Goal: Task Accomplishment & Management: Use online tool/utility

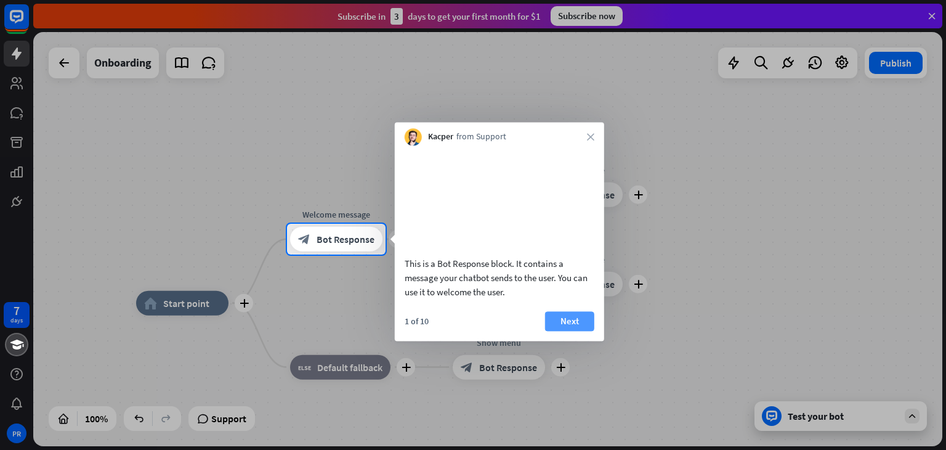
click at [574, 331] on button "Next" at bounding box center [569, 321] width 49 height 20
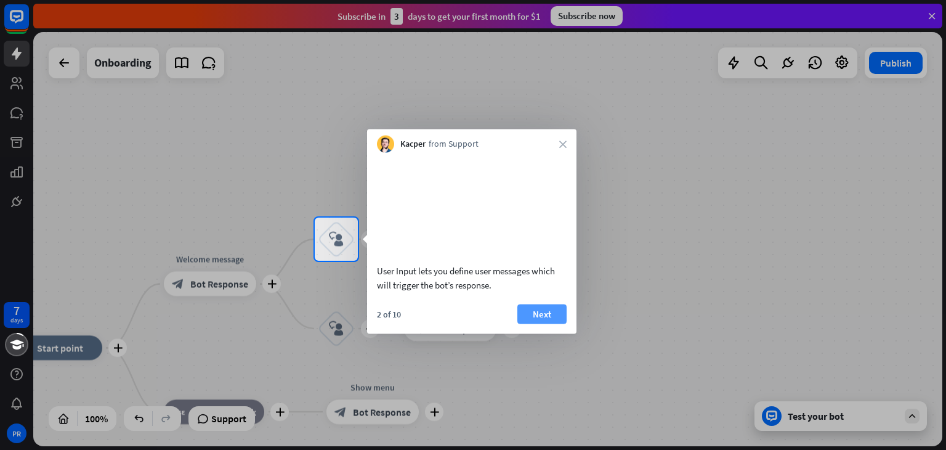
click at [550, 323] on button "Next" at bounding box center [542, 314] width 49 height 20
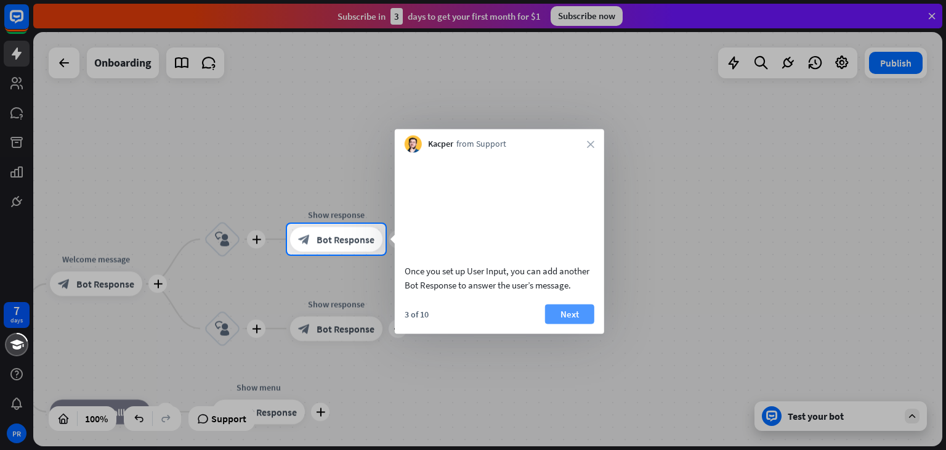
click at [559, 323] on button "Next" at bounding box center [569, 314] width 49 height 20
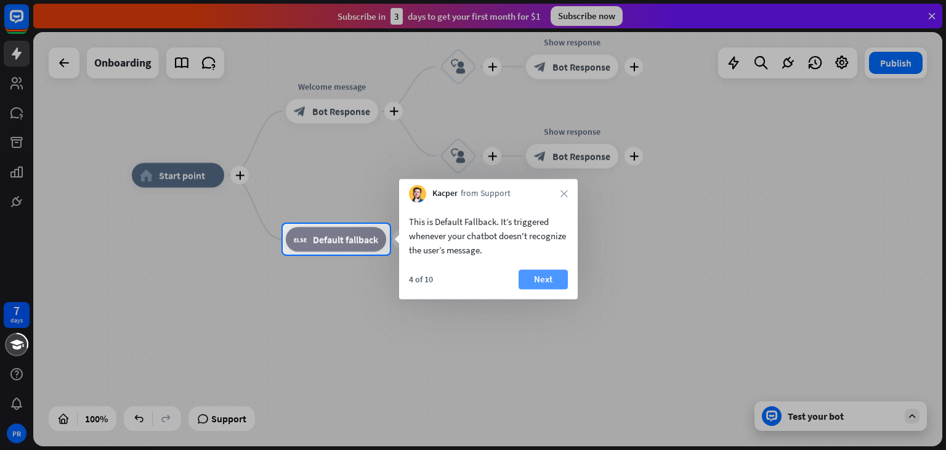
click at [532, 289] on button "Next" at bounding box center [543, 279] width 49 height 20
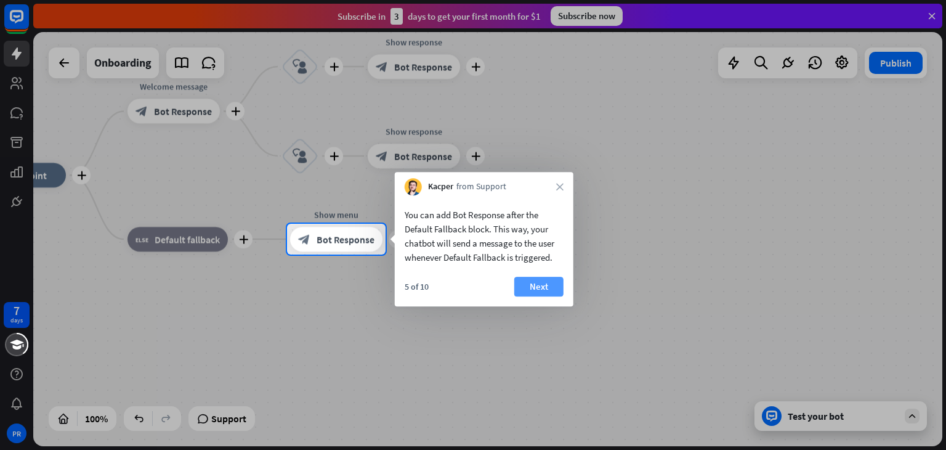
click at [542, 291] on button "Next" at bounding box center [538, 287] width 49 height 20
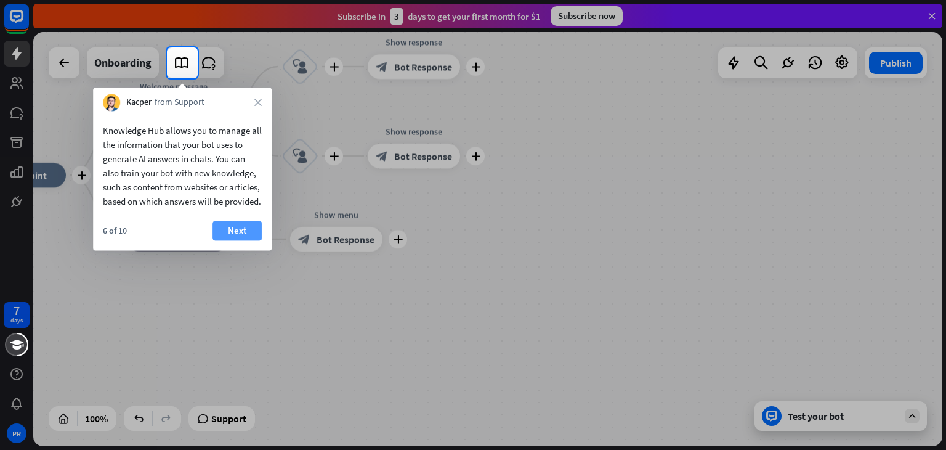
click at [229, 240] on button "Next" at bounding box center [237, 231] width 49 height 20
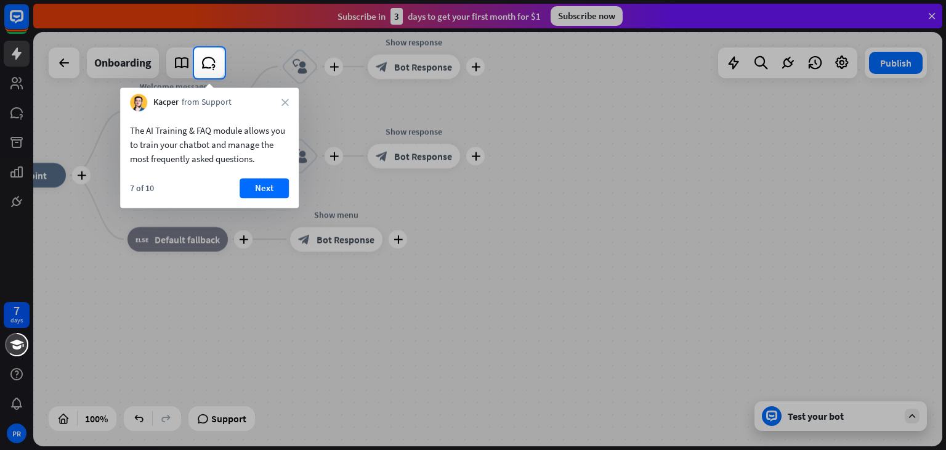
click at [229, 243] on div at bounding box center [473, 263] width 946 height 371
click at [261, 189] on button "Next" at bounding box center [264, 188] width 49 height 20
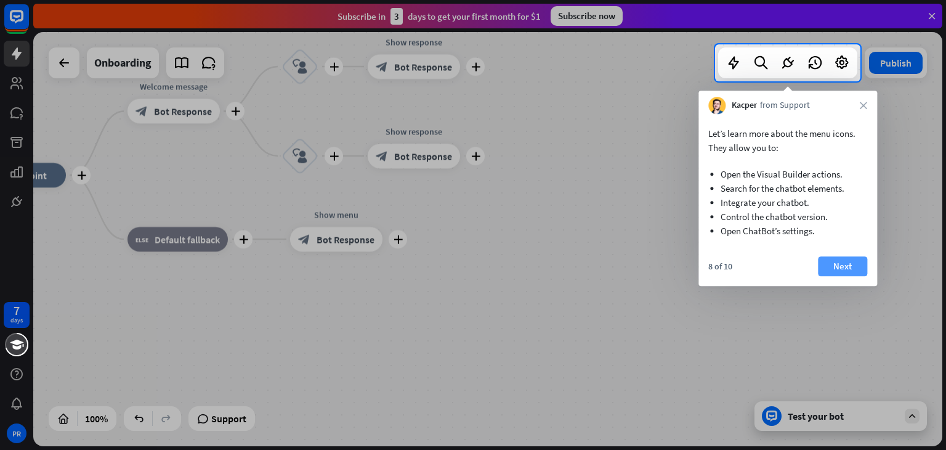
click at [850, 263] on button "Next" at bounding box center [842, 266] width 49 height 20
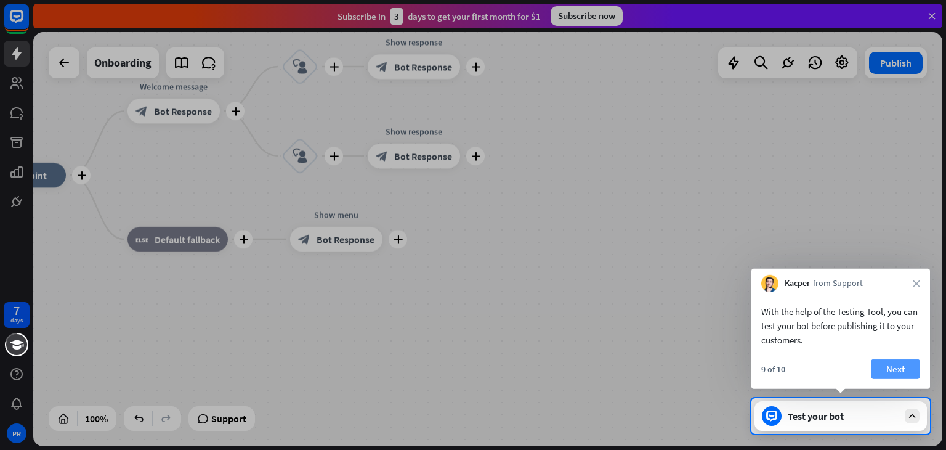
click at [904, 378] on button "Next" at bounding box center [895, 369] width 49 height 20
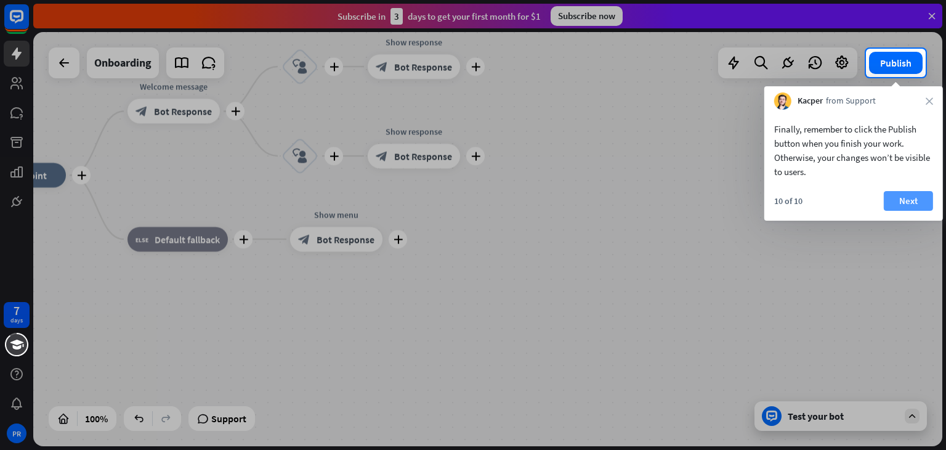
click at [899, 207] on button "Next" at bounding box center [908, 201] width 49 height 20
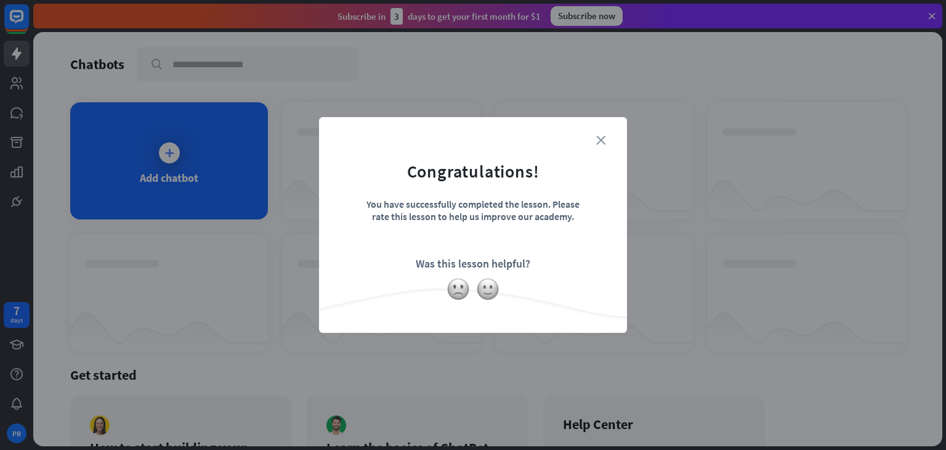
click at [599, 136] on icon "close" at bounding box center [600, 140] width 9 height 9
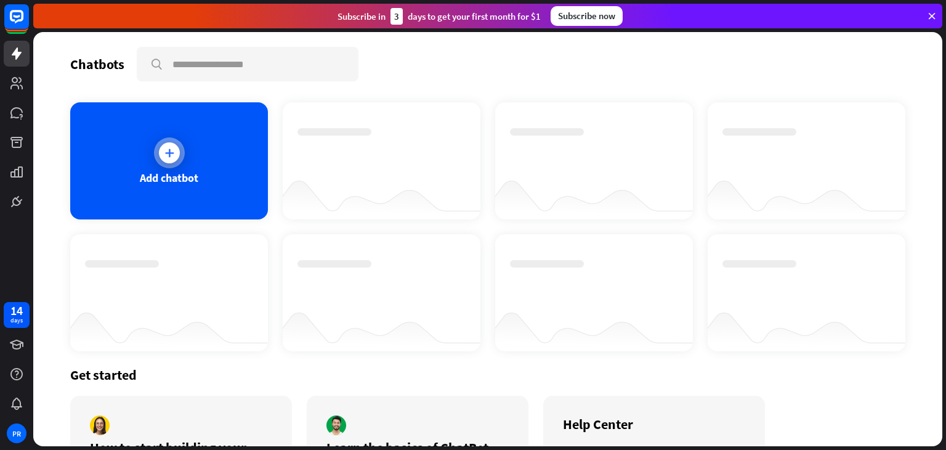
click at [187, 151] on div "Add chatbot" at bounding box center [169, 160] width 198 height 117
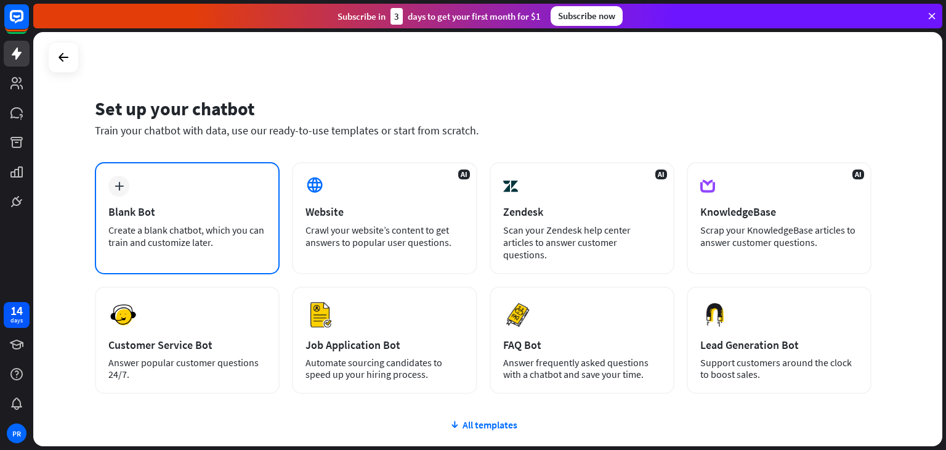
click at [195, 201] on div "plus Blank Bot Create a blank chatbot, which you can train and customize later." at bounding box center [187, 218] width 185 height 112
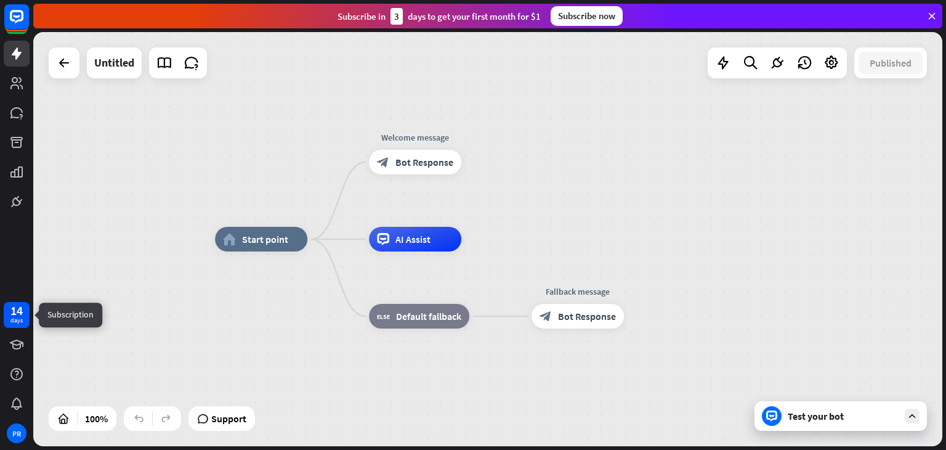
click at [12, 316] on div "days" at bounding box center [16, 320] width 12 height 9
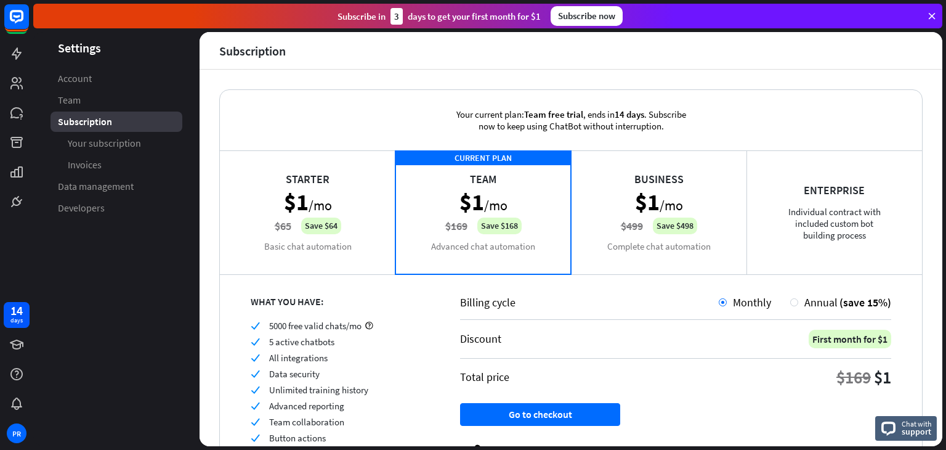
scroll to position [70, 0]
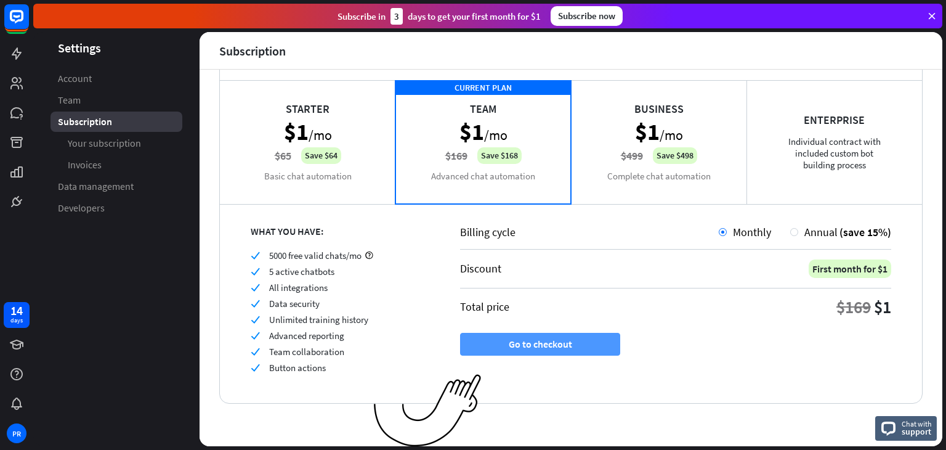
click at [567, 339] on button "Go to checkout" at bounding box center [540, 344] width 160 height 23
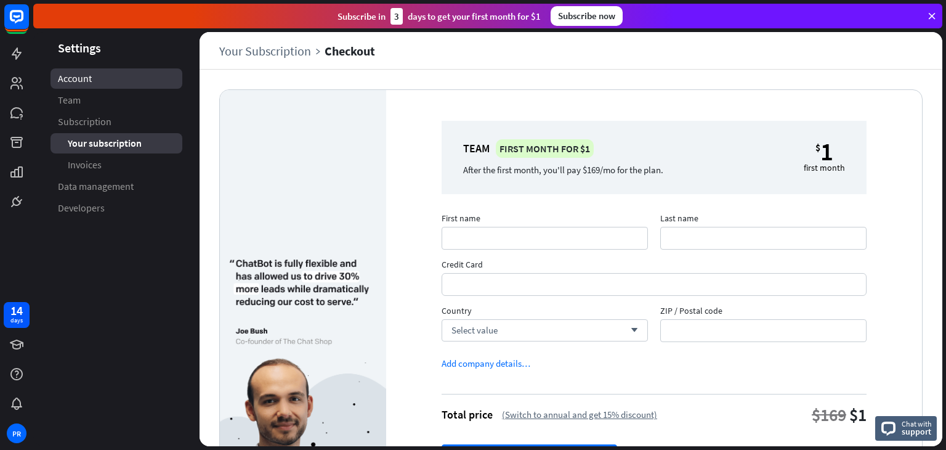
click at [82, 76] on span "Account" at bounding box center [75, 78] width 34 height 13
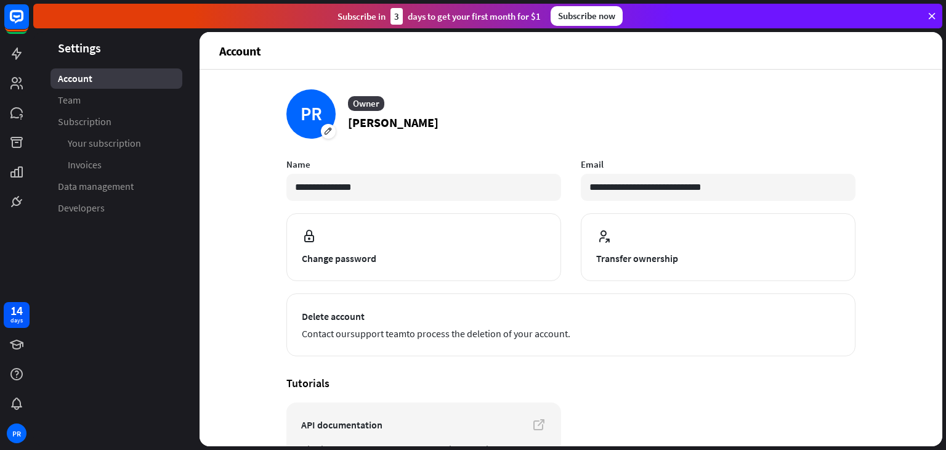
click at [202, 190] on div "**********" at bounding box center [571, 258] width 743 height 376
click at [15, 60] on icon at bounding box center [16, 53] width 15 height 15
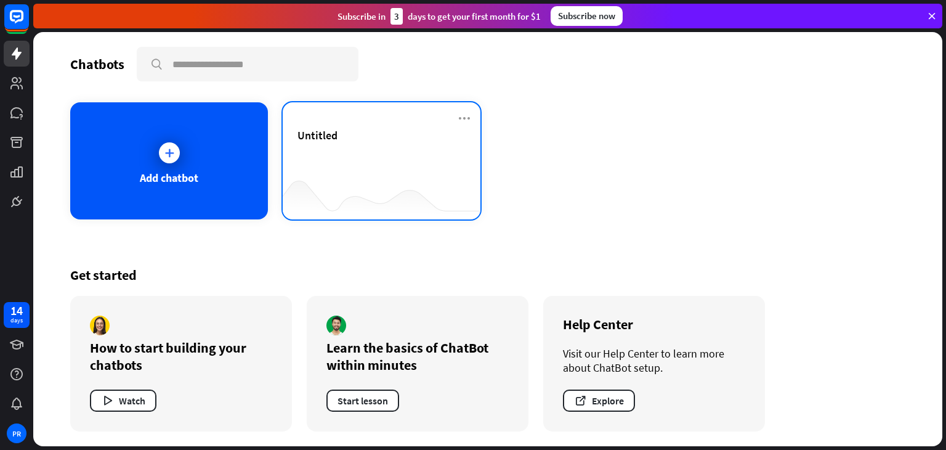
click at [352, 150] on div "Untitled" at bounding box center [382, 149] width 168 height 43
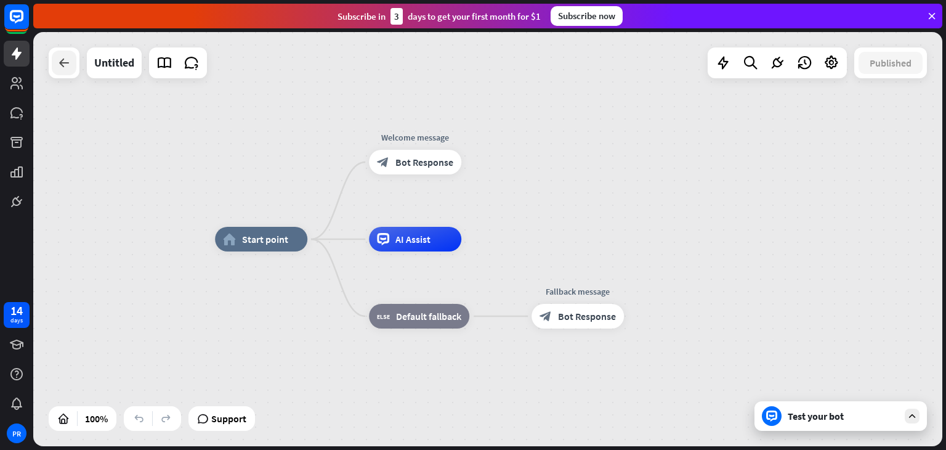
click at [70, 67] on icon at bounding box center [64, 62] width 15 height 15
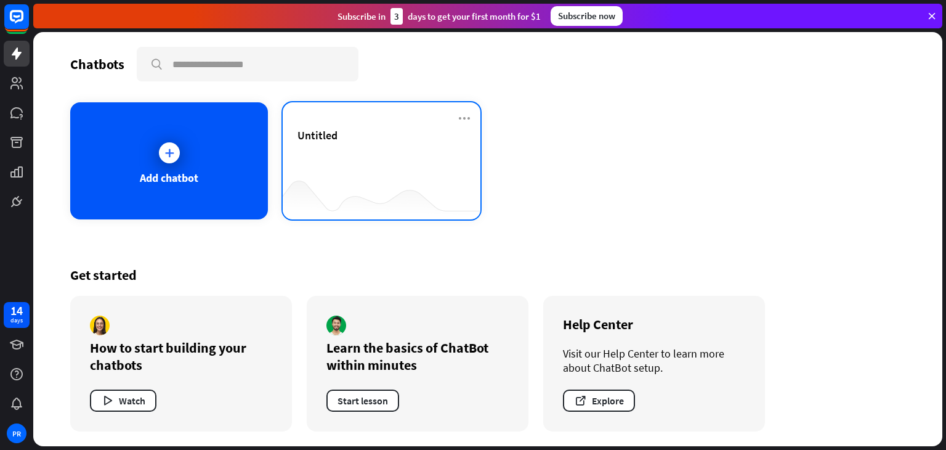
click at [337, 146] on div "Untitled" at bounding box center [382, 149] width 168 height 43
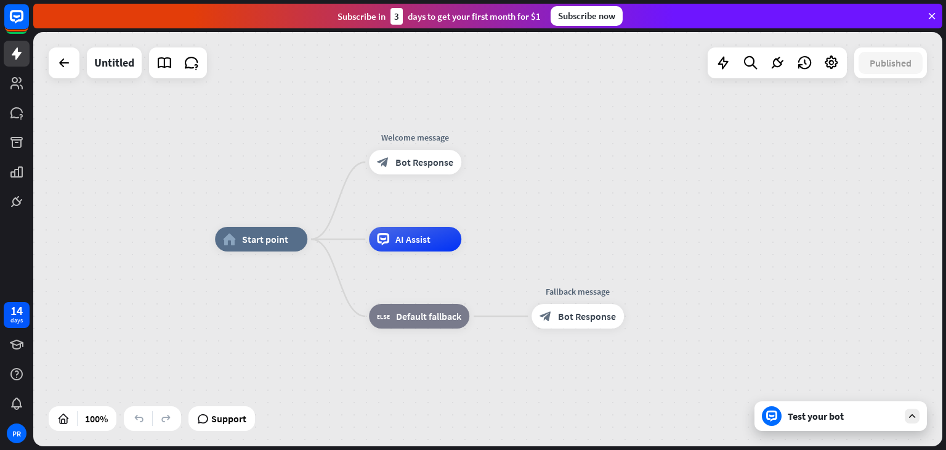
click at [826, 410] on div "Test your bot" at bounding box center [843, 416] width 111 height 12
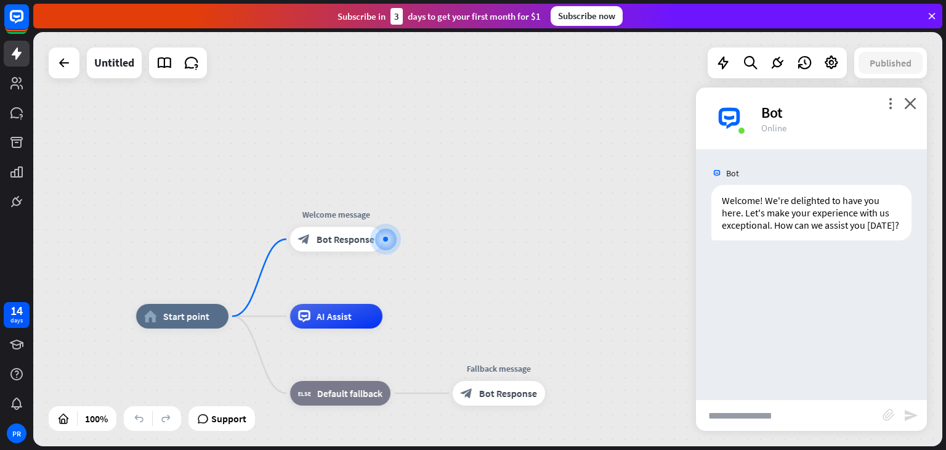
click at [765, 418] on input "text" at bounding box center [789, 415] width 187 height 31
type input "**"
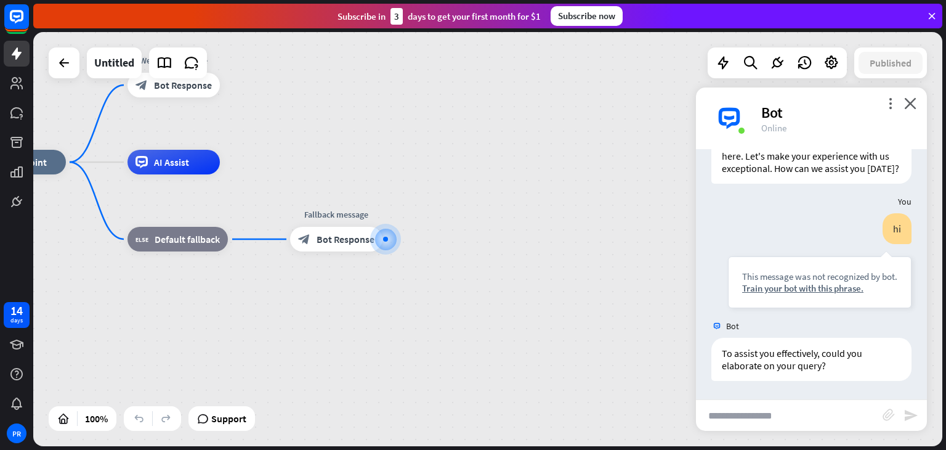
scroll to position [69, 0]
click at [915, 102] on icon "close" at bounding box center [910, 103] width 12 height 12
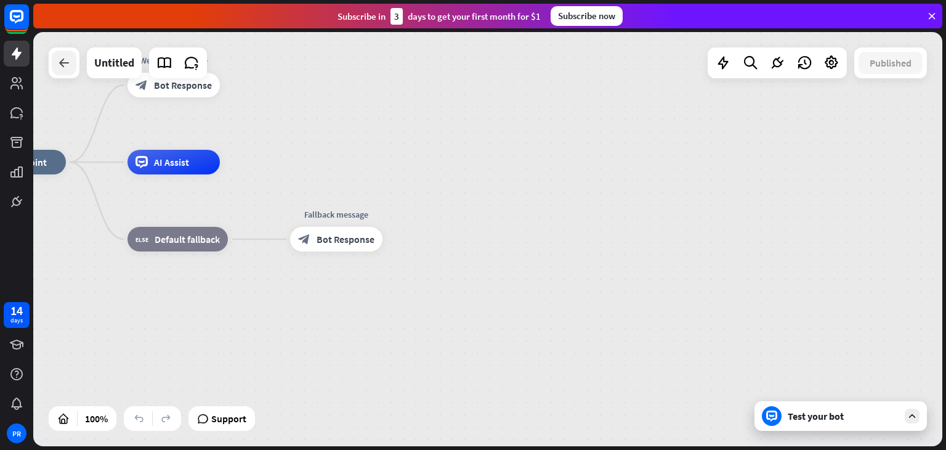
click at [57, 65] on icon at bounding box center [64, 62] width 15 height 15
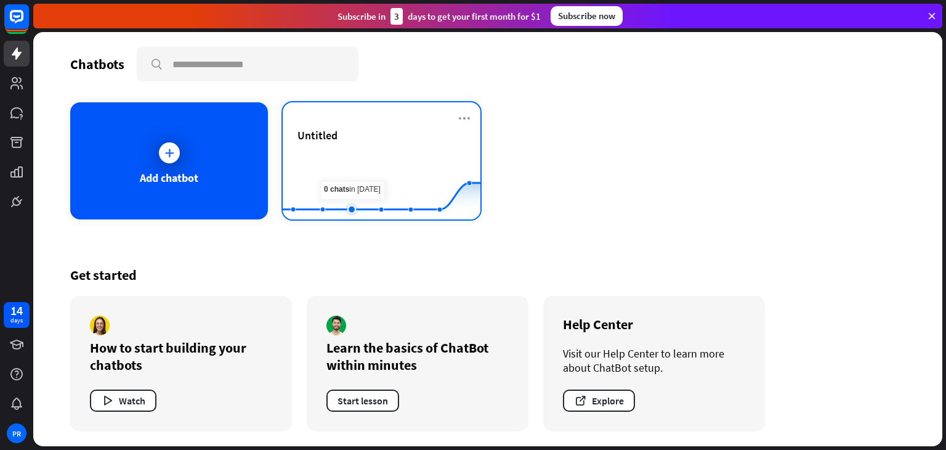
click at [366, 162] on rect at bounding box center [382, 188] width 198 height 77
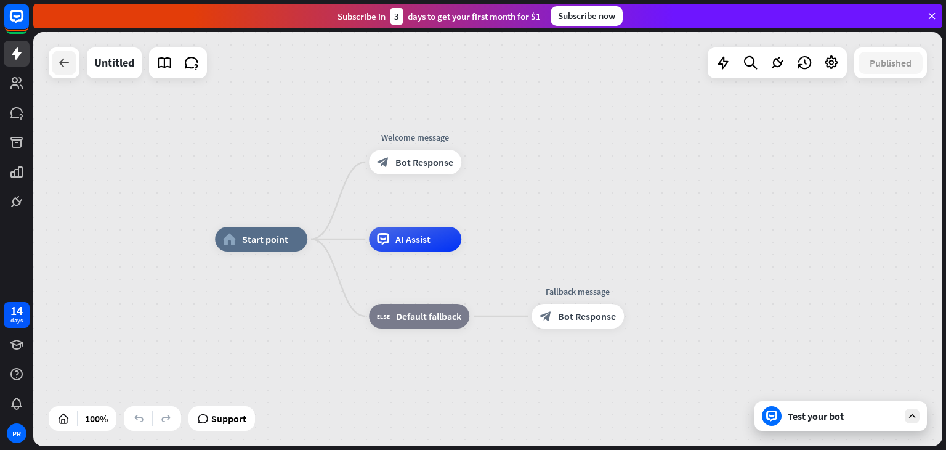
click at [67, 66] on icon at bounding box center [64, 62] width 15 height 15
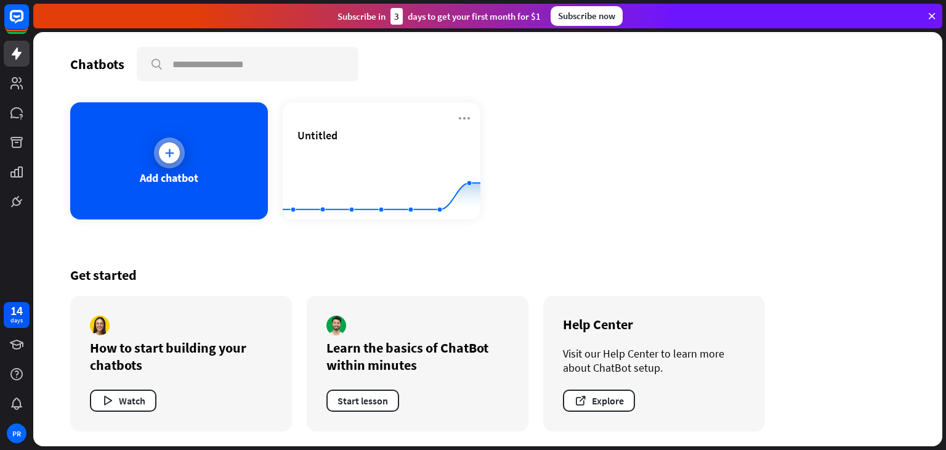
click at [181, 181] on div "Add chatbot" at bounding box center [169, 178] width 59 height 14
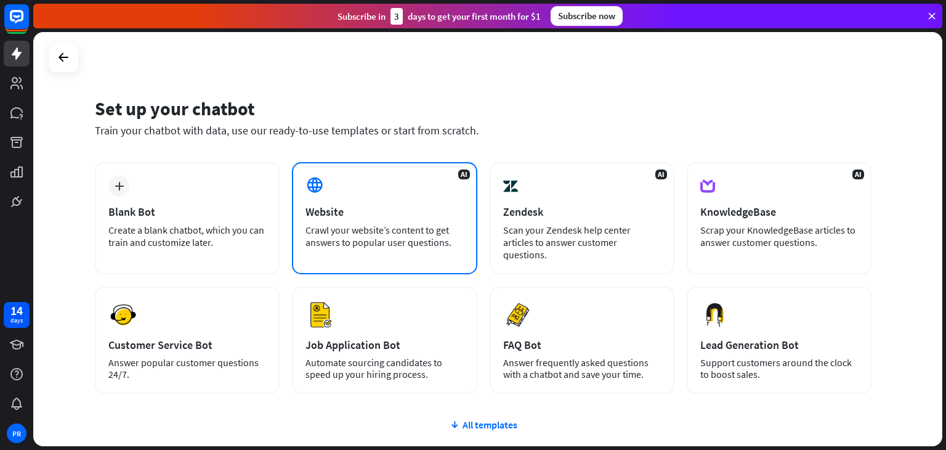
click at [425, 225] on div "Crawl your website’s content to get answers to popular user questions." at bounding box center [385, 236] width 158 height 25
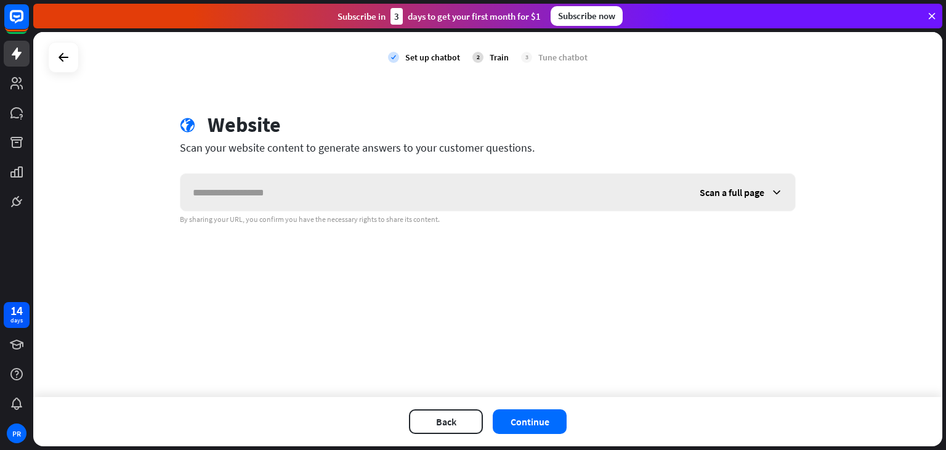
click at [478, 185] on input "text" at bounding box center [434, 192] width 507 height 37
type input "**********"
click at [770, 195] on div "Scan a full page" at bounding box center [742, 192] width 108 height 37
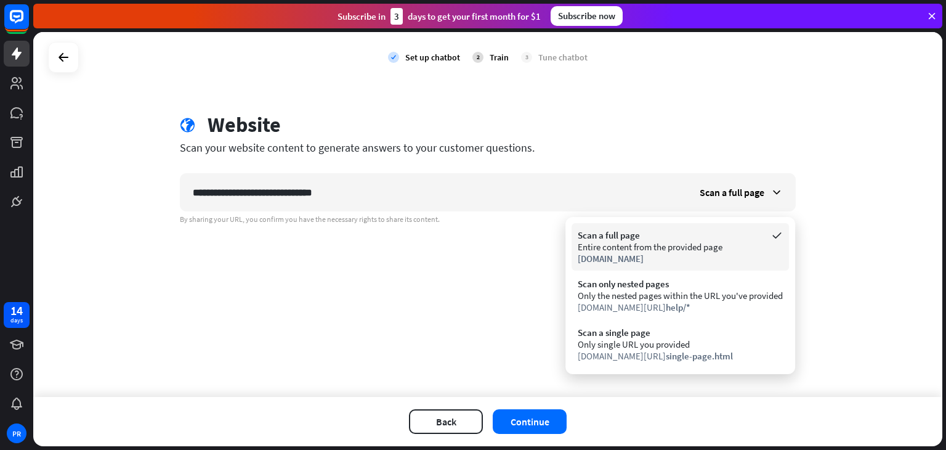
click at [691, 259] on div "[DOMAIN_NAME]" at bounding box center [680, 259] width 205 height 12
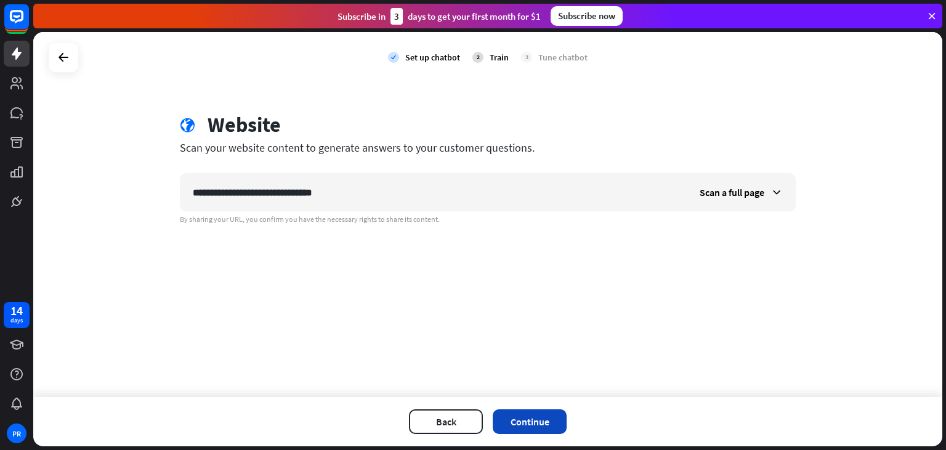
click at [526, 418] on button "Continue" at bounding box center [530, 421] width 74 height 25
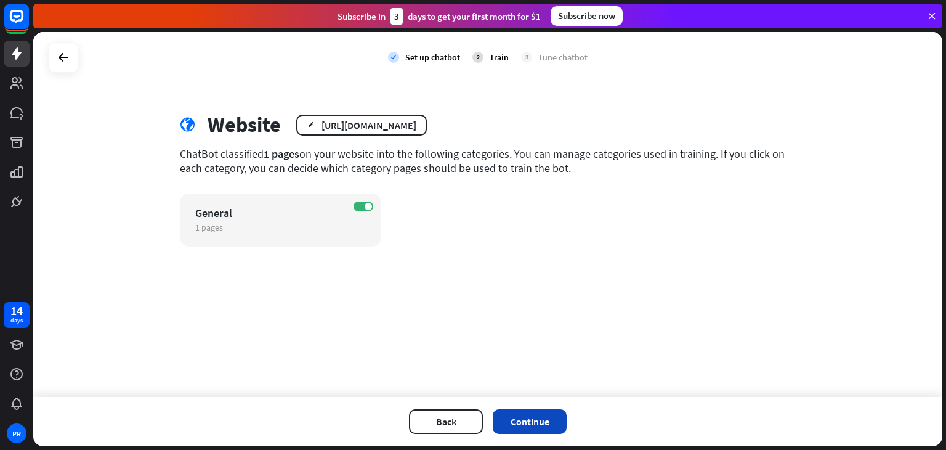
click at [529, 421] on button "Continue" at bounding box center [530, 421] width 74 height 25
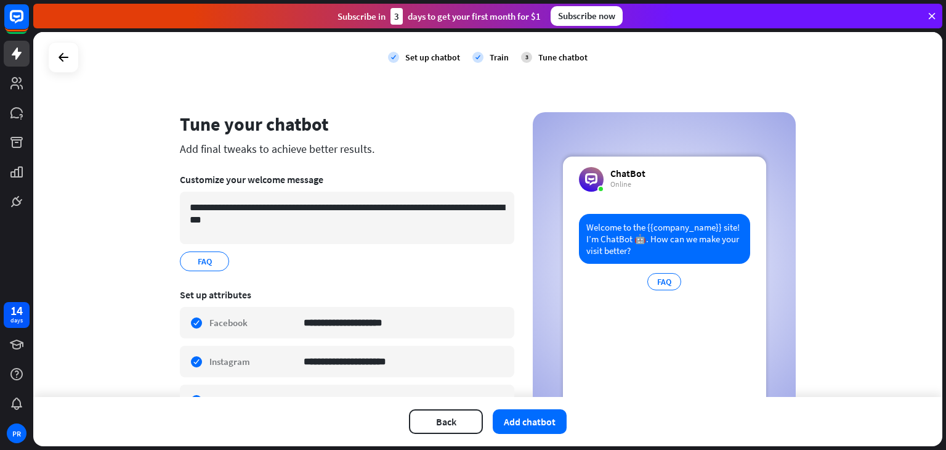
scroll to position [73, 0]
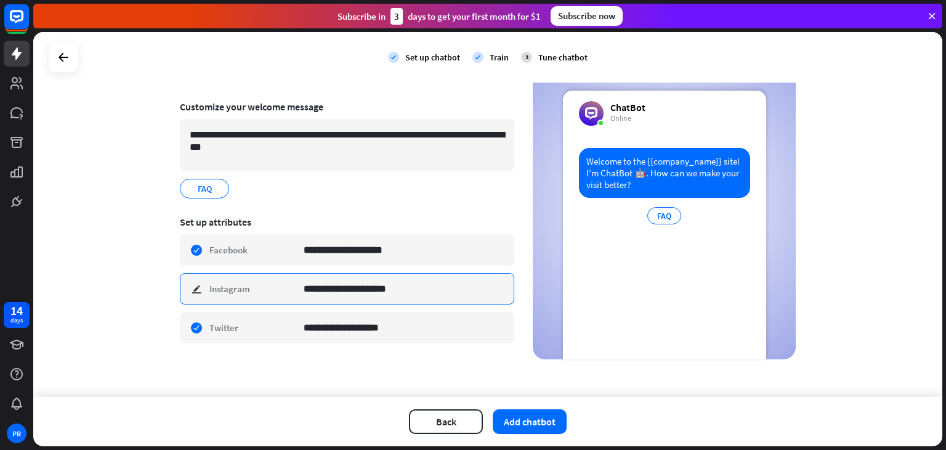
click at [402, 286] on input "**********" at bounding box center [404, 289] width 201 height 30
